Goal: Find specific fact

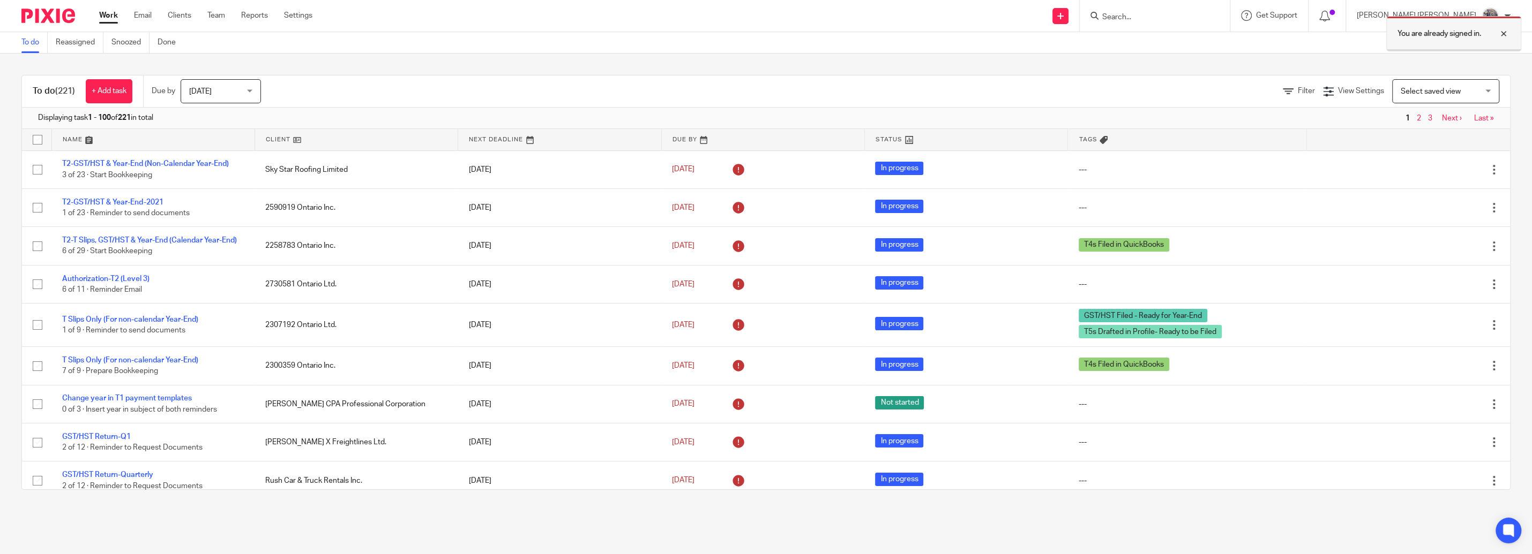
click at [1507, 35] on div at bounding box center [1495, 33] width 29 height 13
click at [1197, 20] on input "Search" at bounding box center [1149, 18] width 96 height 10
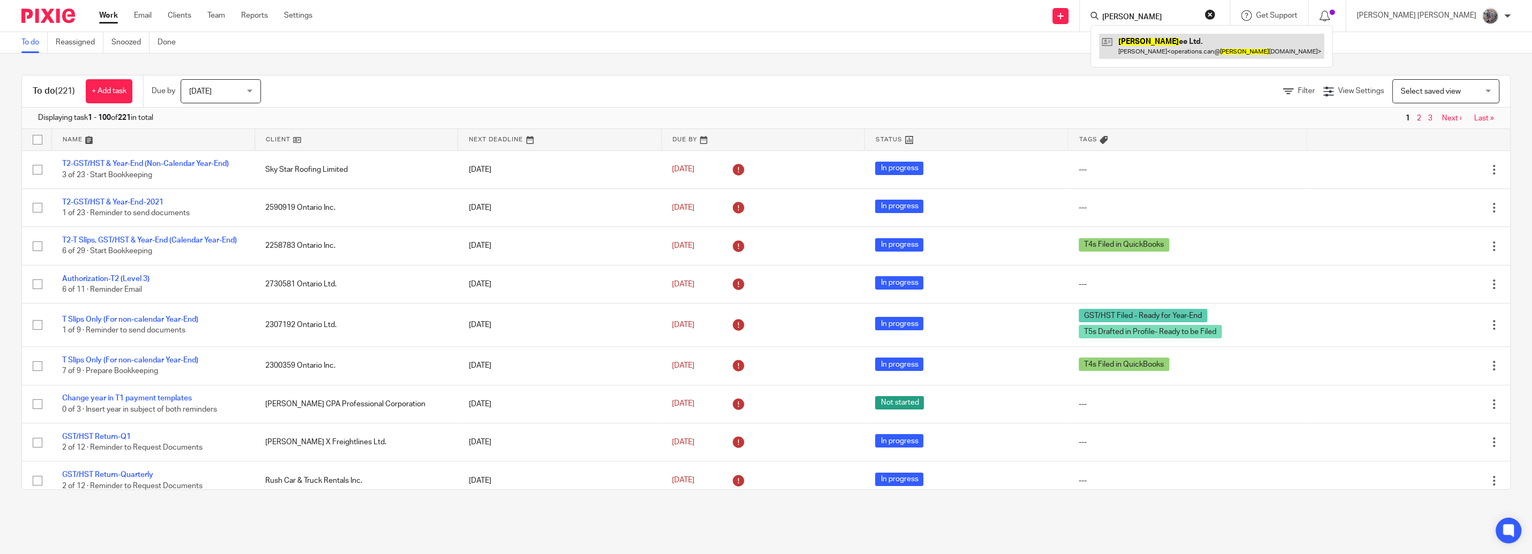
type input "[PERSON_NAME]"
click at [1223, 36] on link at bounding box center [1211, 46] width 225 height 25
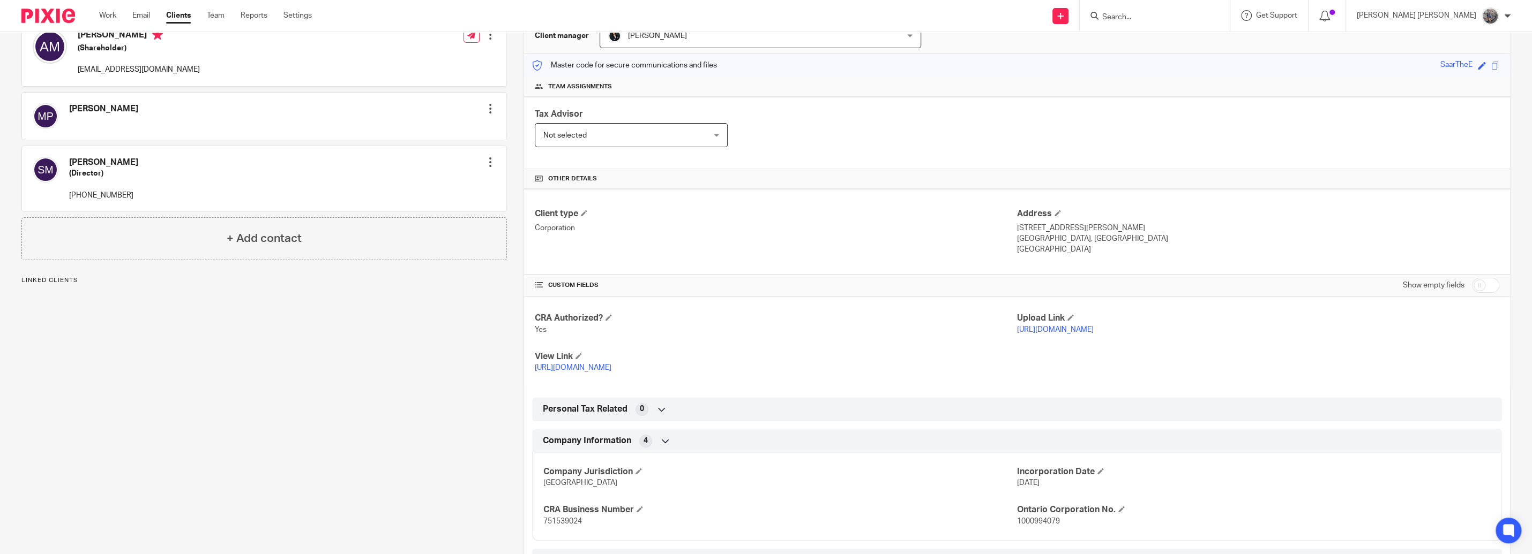
scroll to position [122, 0]
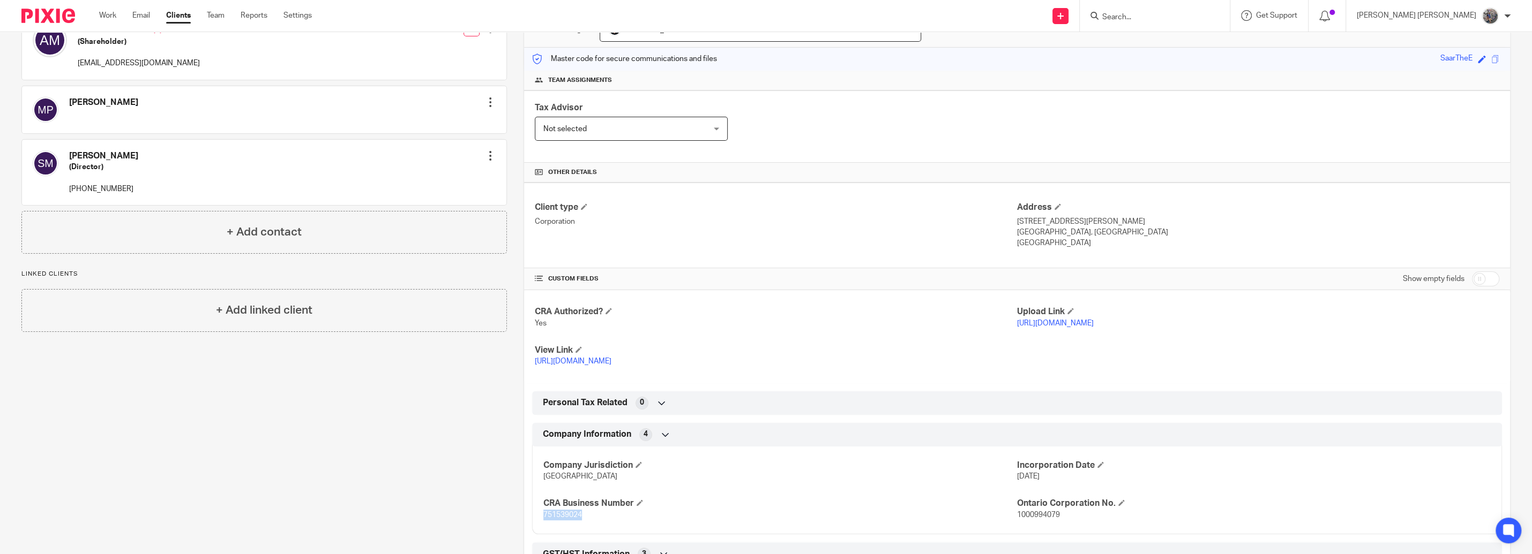
drag, startPoint x: 575, startPoint y: 517, endPoint x: 540, endPoint y: 514, distance: 35.5
click at [543, 514] on span "751539024" at bounding box center [562, 515] width 39 height 7
copy span "751539024"
